Goal: Information Seeking & Learning: Learn about a topic

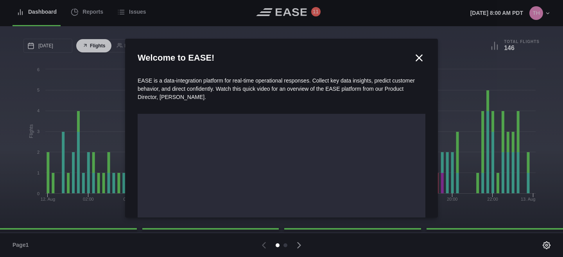
click at [98, 15] on div at bounding box center [281, 128] width 563 height 257
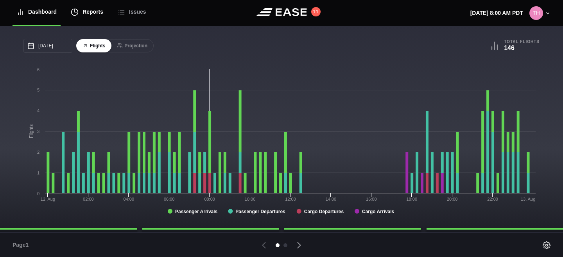
click at [96, 13] on div "Reports" at bounding box center [87, 12] width 32 height 26
select select "7"
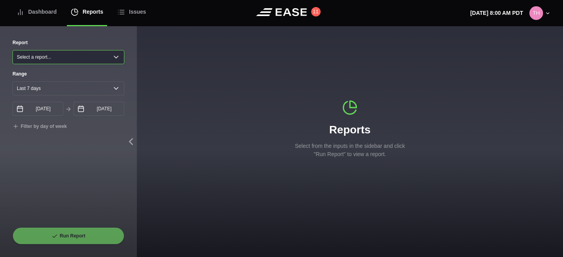
click at [90, 57] on select "Select a report... Arrivals Common Use Daily Throughput Departures Passenger Pr…" at bounding box center [69, 57] width 112 height 14
select select "Common Use"
click at [13, 50] on select "Select a report... Arrivals Common Use Daily Throughput Departures Passenger Pr…" at bounding box center [69, 57] width 112 height 14
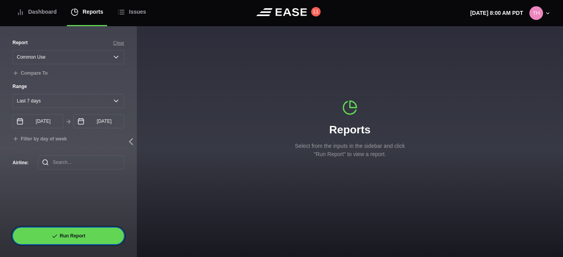
click at [76, 229] on button "Run Report" at bounding box center [69, 235] width 112 height 17
select select "Common Use"
select select "7"
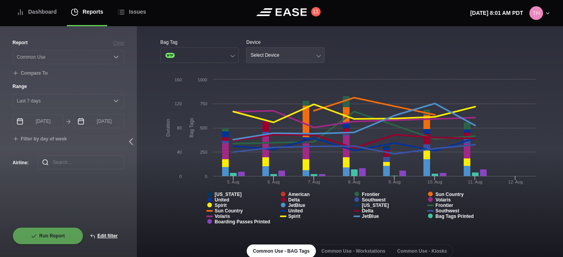
click at [268, 55] on div "Select Device" at bounding box center [264, 54] width 29 height 5
click at [271, 54] on div "Select Device" at bounding box center [264, 54] width 29 height 5
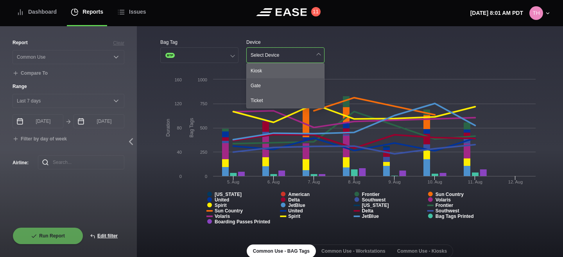
click at [268, 68] on div "Kiosk" at bounding box center [285, 70] width 77 height 15
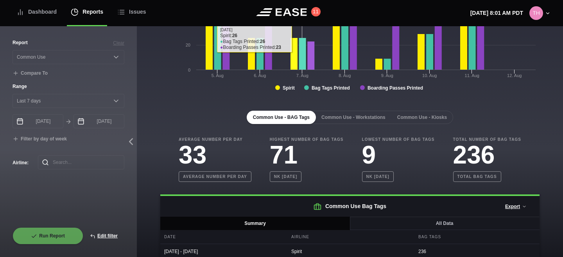
scroll to position [142, 0]
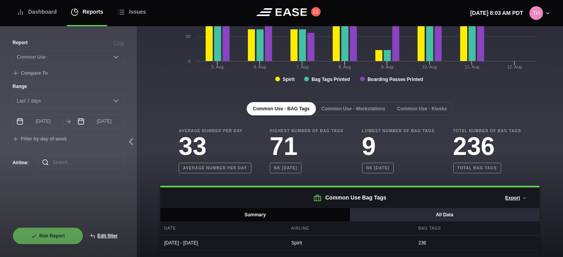
click at [409, 216] on button "All Data" at bounding box center [444, 214] width 190 height 13
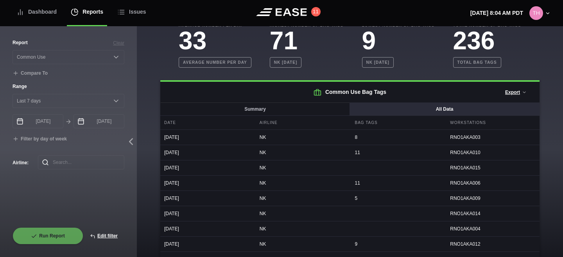
scroll to position [247, 0]
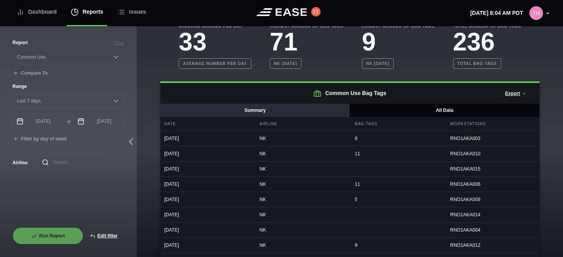
click at [285, 113] on button "Summary" at bounding box center [255, 110] width 190 height 13
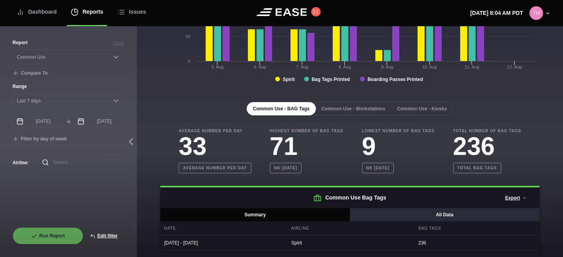
click at [386, 212] on button "All Data" at bounding box center [444, 214] width 190 height 13
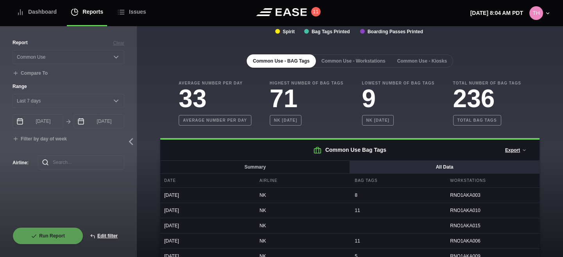
scroll to position [0, 0]
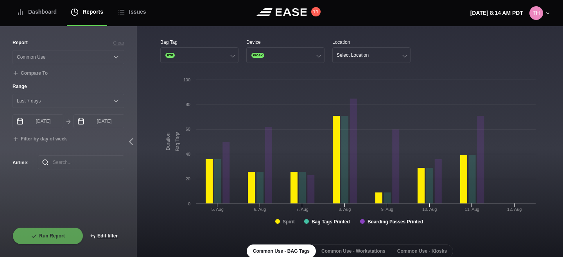
click at [292, 223] on tspan "Spirit" at bounding box center [289, 221] width 12 height 5
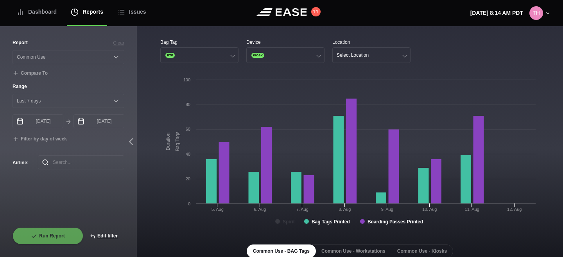
click at [292, 223] on tspan "Spirit" at bounding box center [289, 221] width 12 height 5
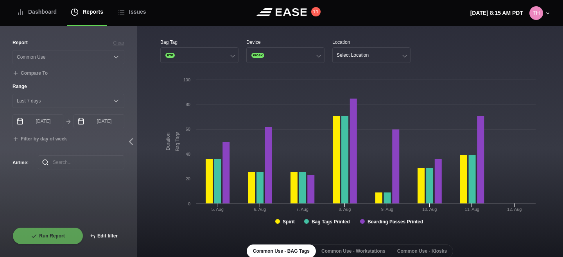
click at [179, 138] on tspan "Bag Tags" at bounding box center [177, 142] width 5 height 20
click at [168, 141] on tspan "Duration" at bounding box center [167, 141] width 5 height 18
click at [177, 139] on tspan "Bag Tags" at bounding box center [177, 142] width 5 height 20
click at [169, 141] on tspan "Duration" at bounding box center [167, 141] width 5 height 18
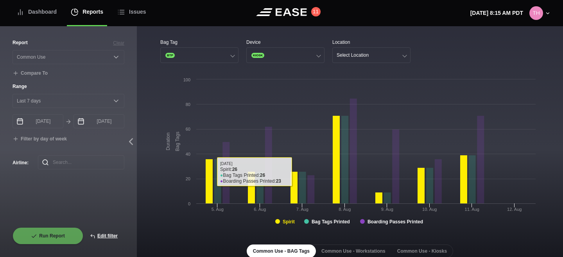
click at [286, 222] on tspan "Spirit" at bounding box center [289, 221] width 12 height 5
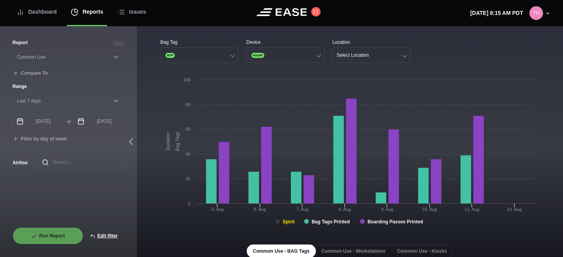
click at [286, 222] on tspan "Spirit" at bounding box center [289, 221] width 12 height 5
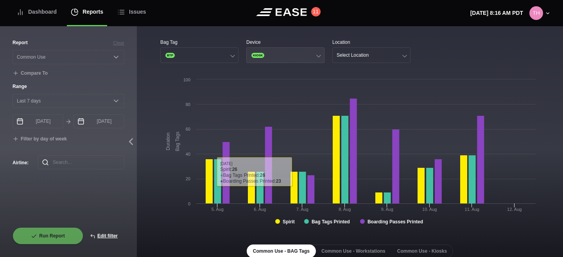
click at [263, 59] on button "KIOSK" at bounding box center [285, 55] width 78 height 16
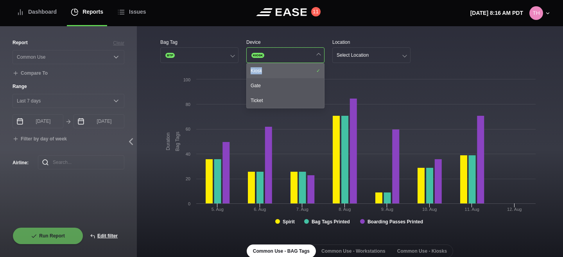
click at [263, 67] on div "Kiosk" at bounding box center [285, 70] width 77 height 15
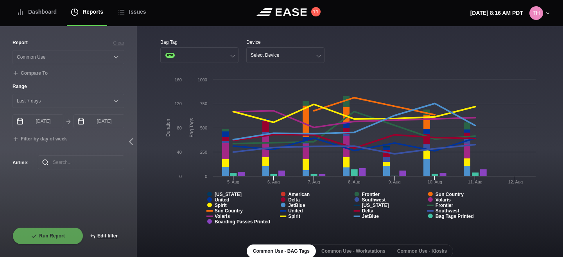
click at [383, 56] on div "Bag Tag BTP Device Select Device" at bounding box center [349, 51] width 379 height 24
click at [366, 40] on div "Bag Tag BTP Device Select Device" at bounding box center [349, 51] width 379 height 24
